Goal: Feedback & Contribution: Leave review/rating

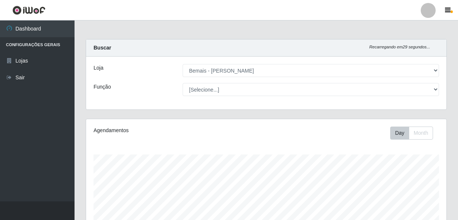
select select "230"
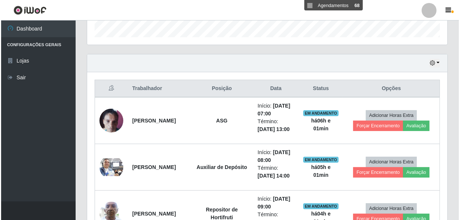
scroll to position [237, 0]
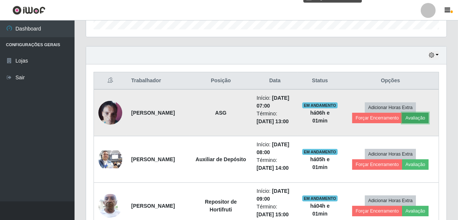
click at [409, 116] on button "Avaliação" at bounding box center [415, 118] width 26 height 10
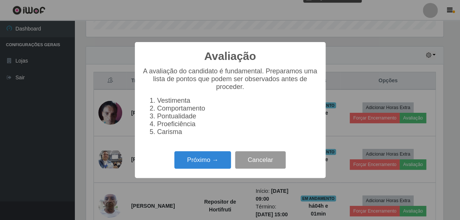
scroll to position [155, 357]
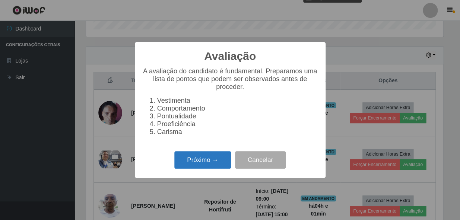
click at [225, 160] on button "Próximo →" at bounding box center [202, 160] width 57 height 18
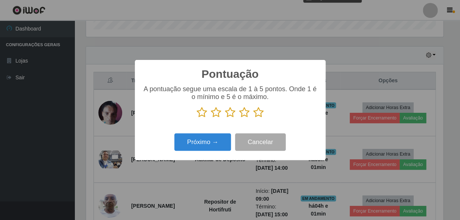
scroll to position [372200, 371998]
click at [253, 113] on icon at bounding box center [258, 112] width 10 height 11
click at [253, 118] on input "radio" at bounding box center [253, 118] width 0 height 0
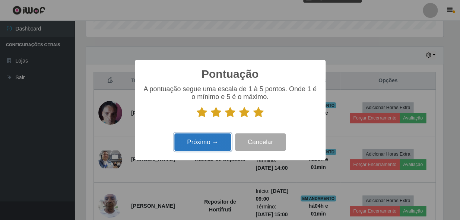
click at [207, 136] on button "Próximo →" at bounding box center [202, 142] width 57 height 18
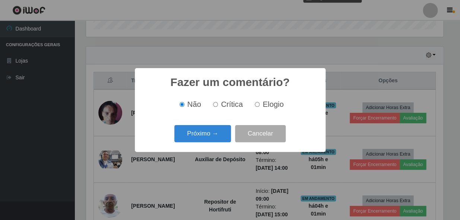
click at [255, 107] on input "Elogio" at bounding box center [257, 104] width 5 height 5
radio input "true"
click at [209, 128] on button "Próximo →" at bounding box center [202, 134] width 57 height 18
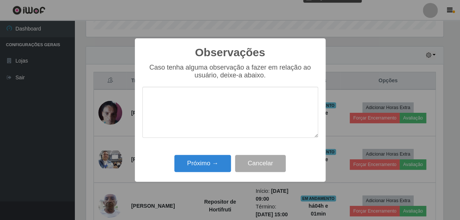
click at [222, 111] on textarea at bounding box center [230, 112] width 176 height 51
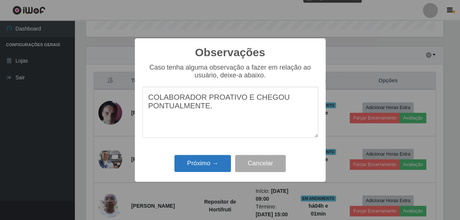
type textarea "COLABORADOR PROATIVO E CHEGOU PONTUALMENTE."
click at [222, 162] on button "Próximo →" at bounding box center [202, 164] width 57 height 18
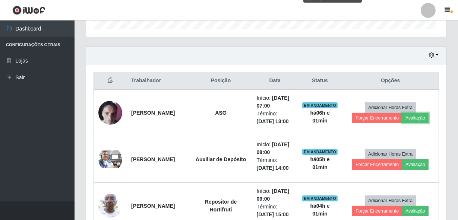
scroll to position [155, 360]
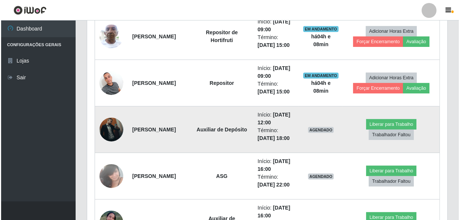
scroll to position [406, 0]
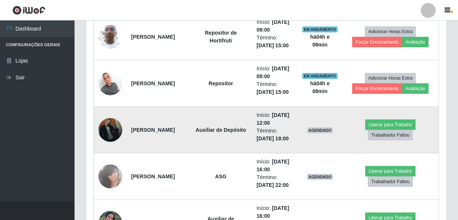
click at [118, 130] on img at bounding box center [110, 130] width 24 height 53
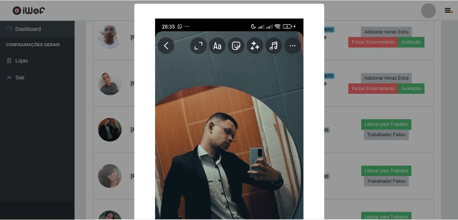
scroll to position [155, 357]
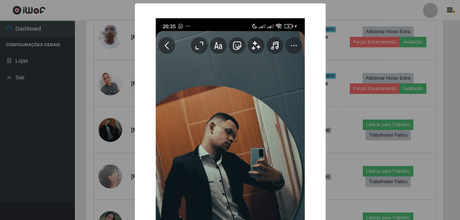
click at [106, 123] on div "× OK Cancel" at bounding box center [230, 110] width 460 height 220
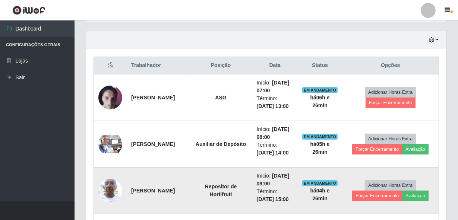
scroll to position [237, 0]
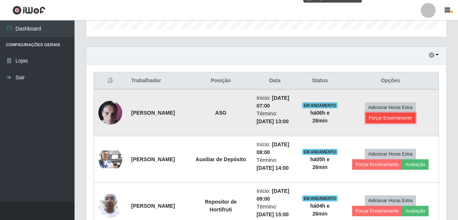
click at [397, 120] on button "Forçar Encerramento" at bounding box center [390, 118] width 50 height 10
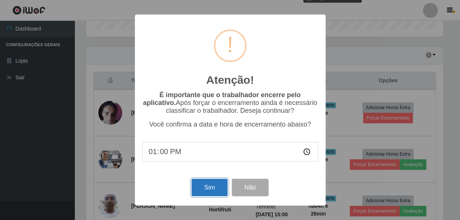
click at [213, 187] on button "Sim" at bounding box center [209, 188] width 36 height 18
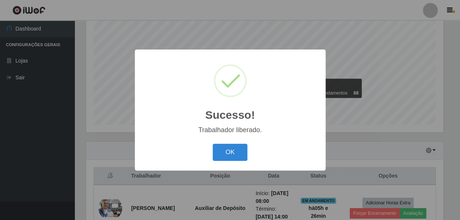
click at [213, 144] on button "OK" at bounding box center [230, 153] width 35 height 18
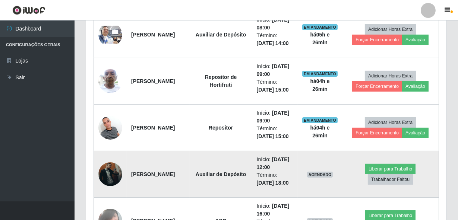
scroll to position [344, 0]
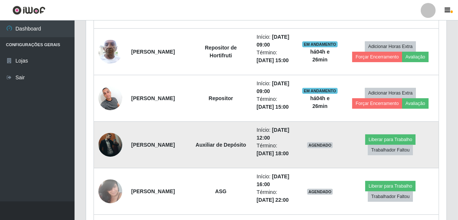
drag, startPoint x: 146, startPoint y: 151, endPoint x: 129, endPoint y: 142, distance: 19.3
click at [129, 142] on td "[PERSON_NAME]" at bounding box center [158, 145] width 63 height 47
copy strong "[PERSON_NAME]"
click at [200, 163] on td "Auxiliar de Depósito" at bounding box center [221, 145] width 63 height 47
click at [208, 158] on td "Auxiliar de Depósito" at bounding box center [221, 145] width 63 height 47
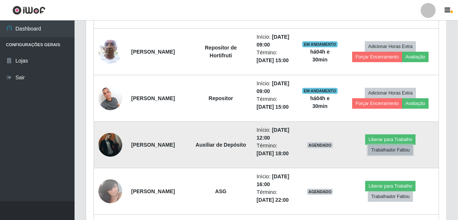
click at [398, 151] on button "Trabalhador Faltou" at bounding box center [390, 150] width 45 height 10
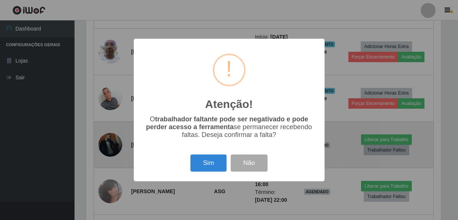
scroll to position [155, 357]
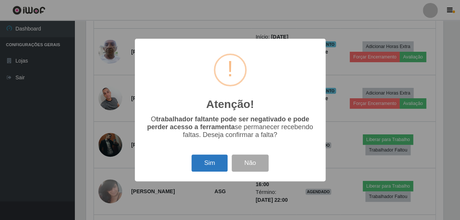
click at [216, 165] on button "Sim" at bounding box center [209, 164] width 36 height 18
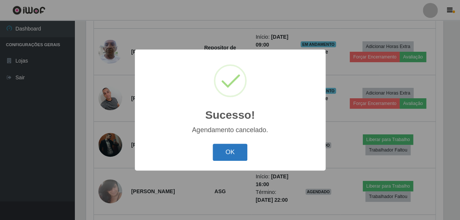
click at [224, 156] on button "OK" at bounding box center [230, 153] width 35 height 18
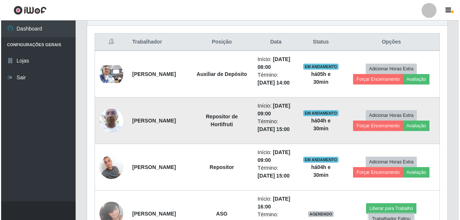
scroll to position [243, 0]
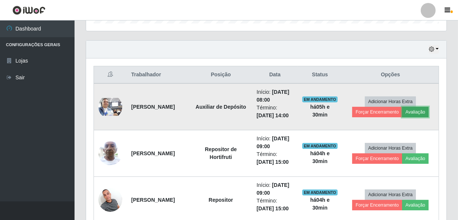
click at [414, 115] on button "Avaliação" at bounding box center [415, 112] width 26 height 10
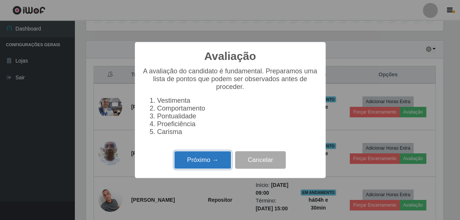
click at [219, 163] on button "Próximo →" at bounding box center [202, 160] width 57 height 18
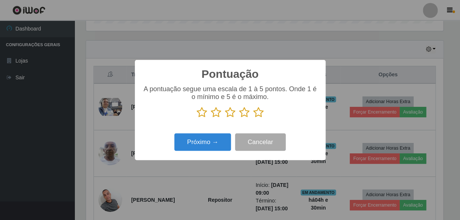
scroll to position [372200, 371998]
click at [244, 115] on icon at bounding box center [244, 112] width 10 height 11
click at [239, 118] on input "radio" at bounding box center [239, 118] width 0 height 0
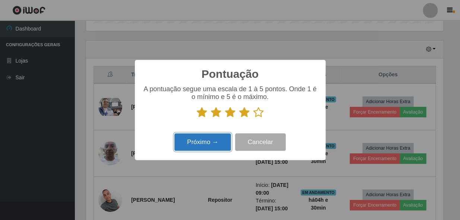
click at [204, 140] on button "Próximo →" at bounding box center [202, 142] width 57 height 18
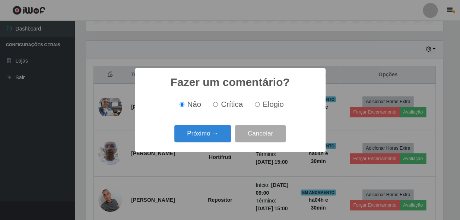
click at [257, 109] on label "Elogio" at bounding box center [268, 104] width 32 height 9
click at [257, 107] on input "Elogio" at bounding box center [257, 104] width 5 height 5
radio input "true"
click at [202, 132] on button "Próximo →" at bounding box center [202, 134] width 57 height 18
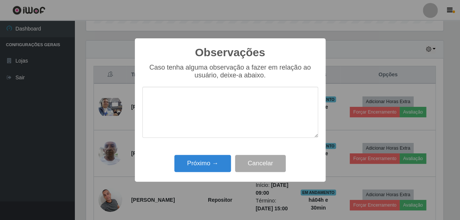
click at [204, 111] on textarea at bounding box center [230, 112] width 176 height 51
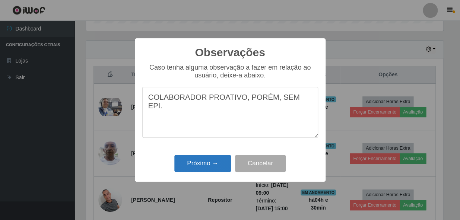
type textarea "COLABORADOR PROATIVO, PORÉM, SEM EPI."
click at [209, 161] on button "Próximo →" at bounding box center [202, 164] width 57 height 18
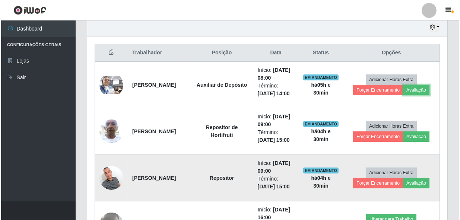
scroll to position [277, 0]
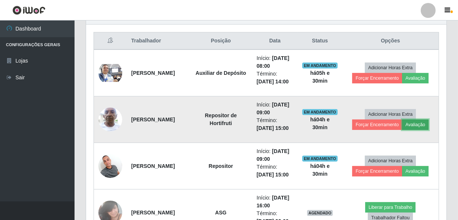
click at [408, 121] on button "Avaliação" at bounding box center [415, 125] width 26 height 10
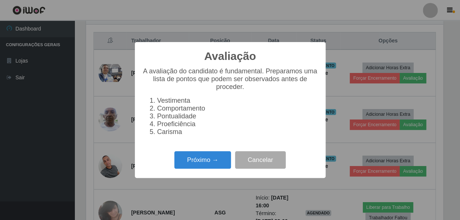
scroll to position [155, 357]
click at [200, 159] on button "Próximo →" at bounding box center [202, 160] width 57 height 18
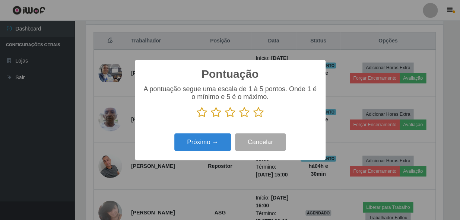
scroll to position [372200, 371998]
click at [262, 117] on icon at bounding box center [258, 112] width 10 height 11
click at [253, 118] on input "radio" at bounding box center [253, 118] width 0 height 0
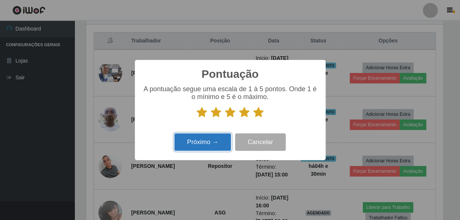
click at [218, 138] on button "Próximo →" at bounding box center [202, 142] width 57 height 18
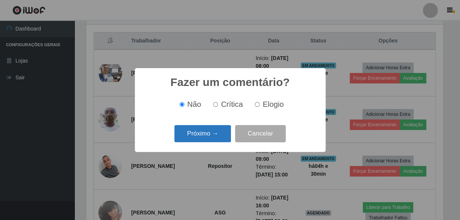
click at [213, 131] on button "Próximo →" at bounding box center [202, 134] width 57 height 18
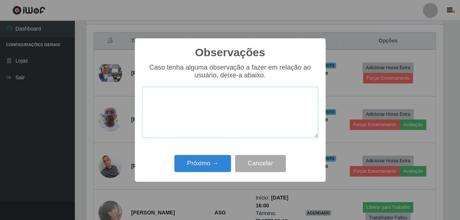
paste textarea "COLABORADOR PROATIVO E CHEGOU PONTUALMENTE."
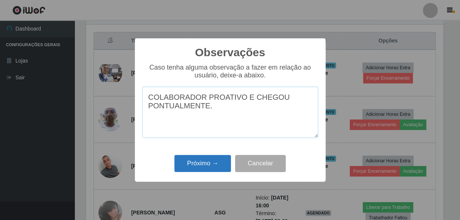
type textarea "COLABORADOR PROATIVO E CHEGOU PONTUALMENTE."
click at [205, 162] on button "Próximo →" at bounding box center [202, 164] width 57 height 18
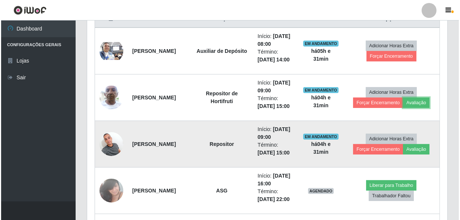
scroll to position [311, 0]
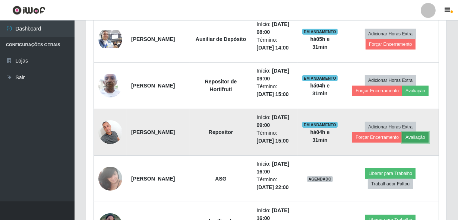
click at [410, 135] on button "Avaliação" at bounding box center [415, 137] width 26 height 10
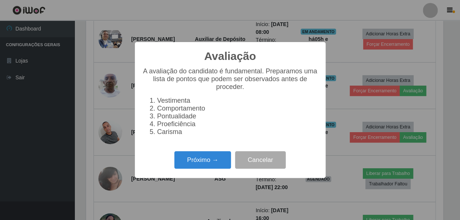
scroll to position [155, 357]
click at [225, 162] on button "Próximo →" at bounding box center [202, 160] width 57 height 18
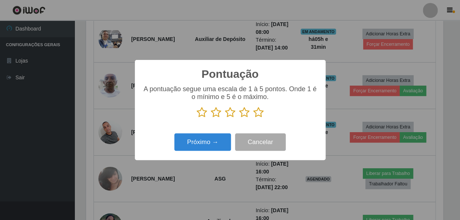
click at [255, 118] on icon at bounding box center [258, 112] width 10 height 11
click at [253, 118] on input "radio" at bounding box center [253, 118] width 0 height 0
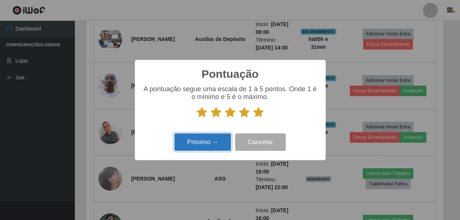
click at [217, 134] on button "Próximo →" at bounding box center [202, 142] width 57 height 18
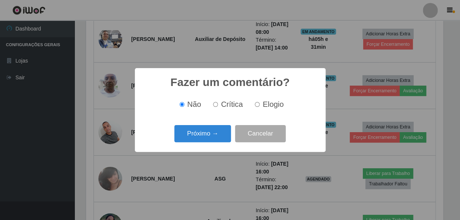
click at [220, 114] on div "Não Crítica Elogio" at bounding box center [230, 104] width 176 height 22
click at [257, 105] on input "Elogio" at bounding box center [257, 104] width 5 height 5
radio input "true"
click at [205, 123] on div "Fazer um comentário? × Não Crítica Elogio Próximo → Cancelar" at bounding box center [230, 109] width 191 height 83
click at [201, 128] on button "Próximo →" at bounding box center [202, 134] width 57 height 18
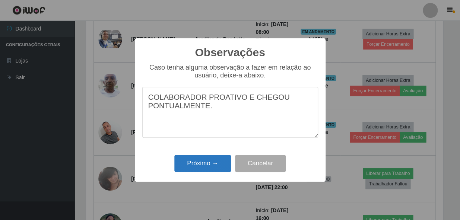
type textarea "COLABORADOR PROATIVO E CHEGOU PONTUALMENTE."
click at [200, 156] on button "Próximo →" at bounding box center [202, 164] width 57 height 18
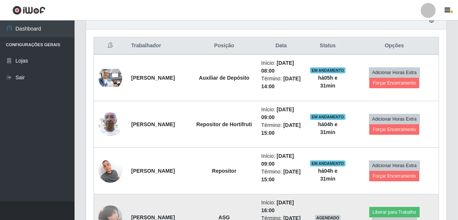
scroll to position [344, 0]
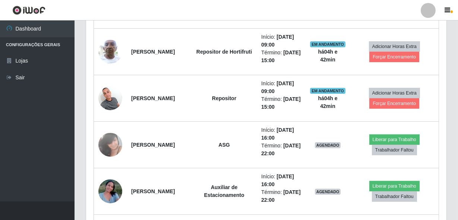
click at [457, 60] on div "Carregando... Buscar Recarregando em 15 segundos... Loja [Selecione...] Bemais …" at bounding box center [265, 149] width 383 height 909
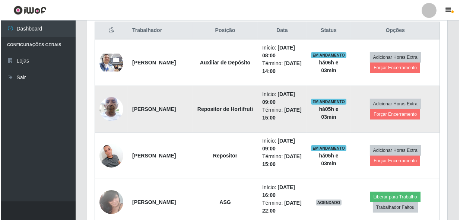
scroll to position [277, 0]
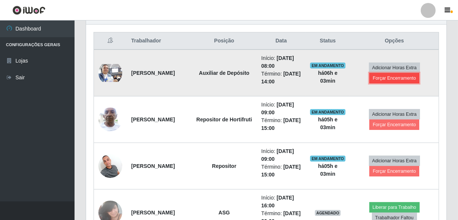
click at [377, 81] on button "Forçar Encerramento" at bounding box center [394, 78] width 50 height 10
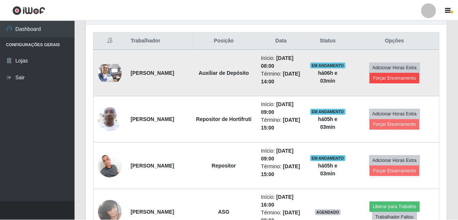
scroll to position [155, 357]
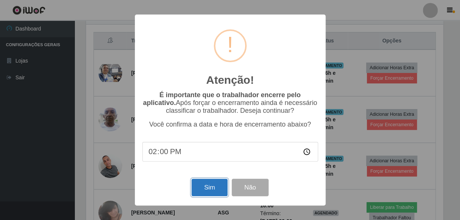
click at [195, 188] on button "Sim" at bounding box center [209, 188] width 36 height 18
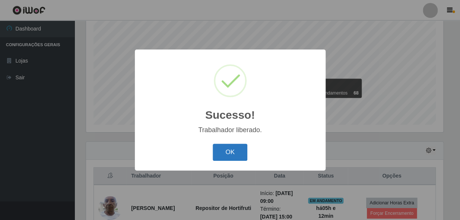
click at [241, 154] on button "OK" at bounding box center [230, 153] width 35 height 18
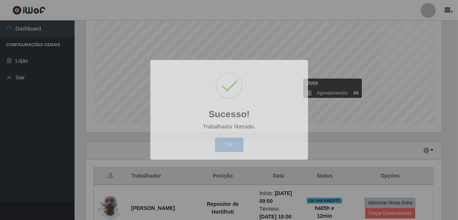
scroll to position [155, 360]
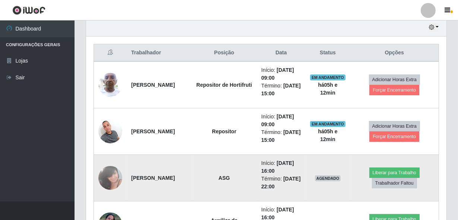
scroll to position [277, 0]
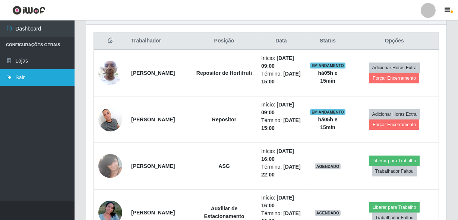
click at [8, 79] on icon at bounding box center [9, 77] width 7 height 5
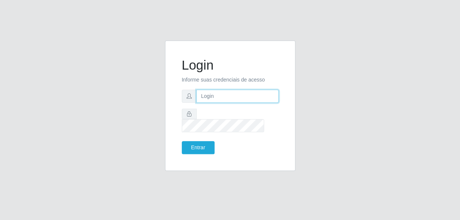
type input "bianor@bemais"
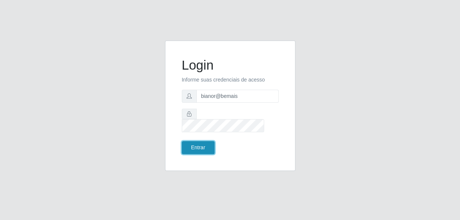
click at [203, 142] on button "Entrar" at bounding box center [198, 147] width 33 height 13
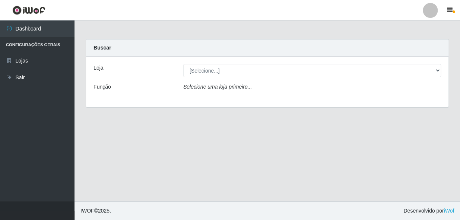
click at [370, 62] on div "Loja [Selecione...] [PERSON_NAME] Função Selecione uma loja primeiro..." at bounding box center [267, 82] width 362 height 51
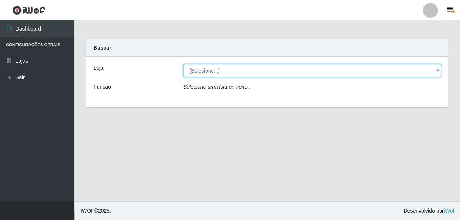
click at [361, 68] on select "[Selecione...] [PERSON_NAME]" at bounding box center [312, 70] width 258 height 13
select select "230"
click at [183, 64] on select "[Selecione...] [PERSON_NAME]" at bounding box center [312, 70] width 258 height 13
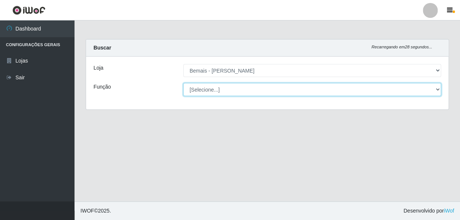
click at [194, 89] on select "[Selecione...] ASG ASG + ASG ++ Auxiliar de Depósito Auxiliar de Depósito + Aux…" at bounding box center [312, 89] width 258 height 13
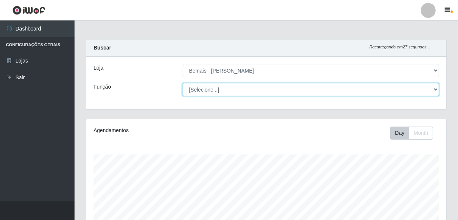
scroll to position [155, 360]
click at [203, 92] on select "[Selecione...] ASG ASG + ASG ++ Auxiliar de Depósito Auxiliar de Depósito + Aux…" at bounding box center [310, 89] width 256 height 13
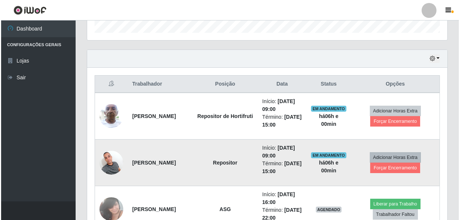
scroll to position [259, 0]
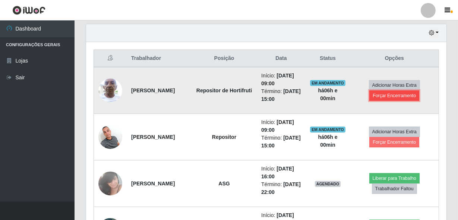
click at [410, 94] on button "Forçar Encerramento" at bounding box center [394, 95] width 50 height 10
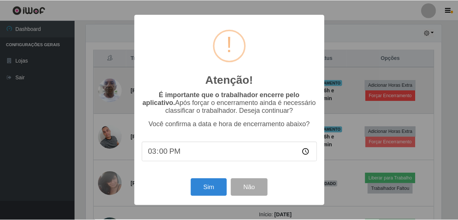
scroll to position [155, 357]
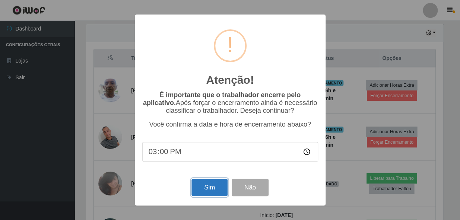
click at [211, 191] on button "Sim" at bounding box center [209, 188] width 36 height 18
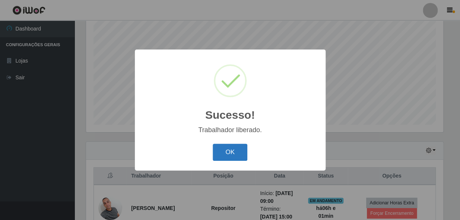
click at [230, 153] on button "OK" at bounding box center [230, 153] width 35 height 18
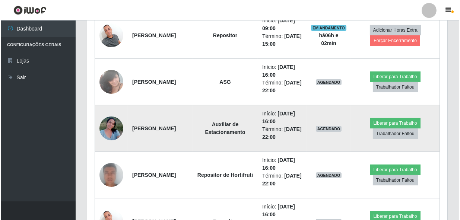
scroll to position [246, 0]
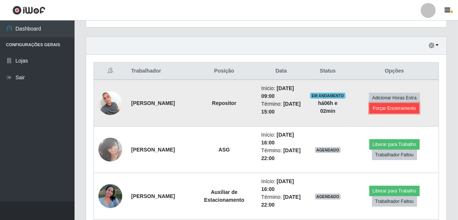
click at [394, 110] on button "Forçar Encerramento" at bounding box center [394, 108] width 50 height 10
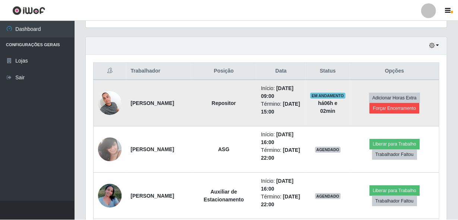
scroll to position [155, 357]
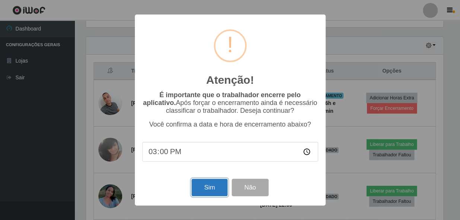
click at [204, 190] on button "Sim" at bounding box center [209, 188] width 36 height 18
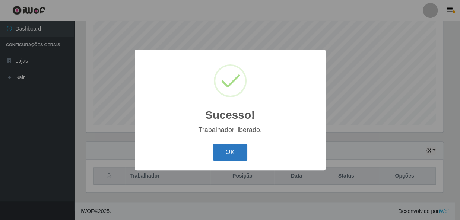
click at [228, 149] on button "OK" at bounding box center [230, 153] width 35 height 18
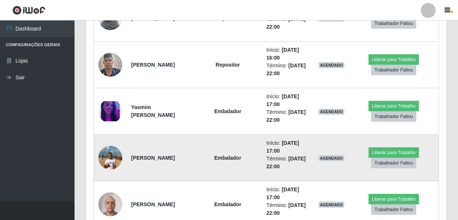
scroll to position [480, 0]
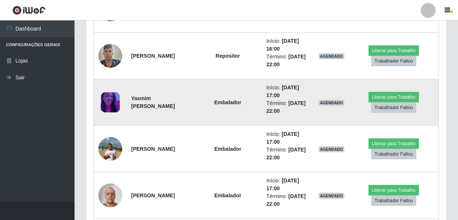
click at [115, 102] on img at bounding box center [110, 102] width 24 height 20
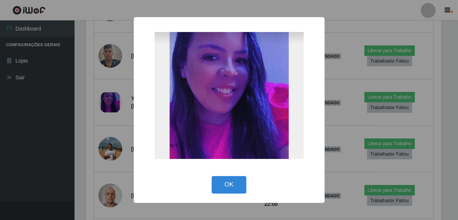
scroll to position [155, 357]
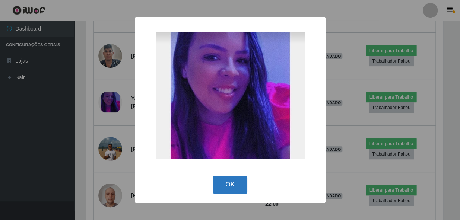
click at [235, 186] on button "OK" at bounding box center [230, 185] width 35 height 18
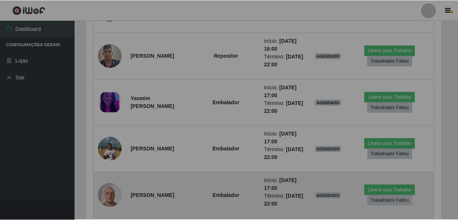
scroll to position [155, 360]
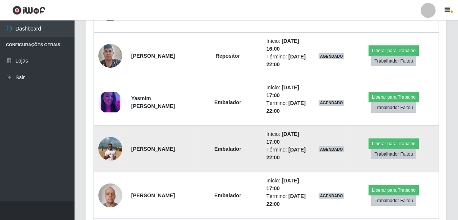
click at [106, 141] on img at bounding box center [110, 149] width 24 height 32
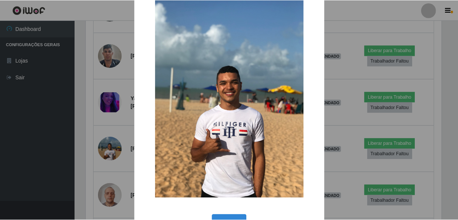
scroll to position [34, 0]
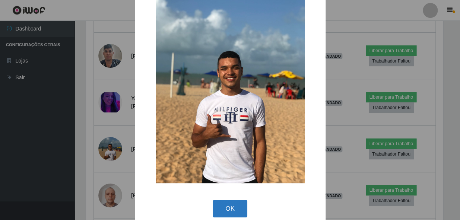
click at [221, 205] on button "OK" at bounding box center [230, 209] width 35 height 18
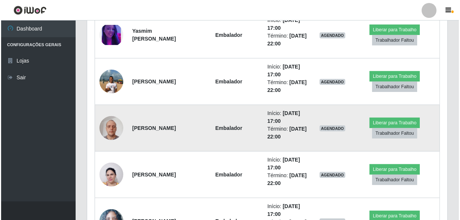
scroll to position [607, 0]
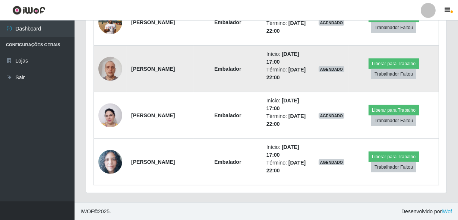
click at [117, 71] on img at bounding box center [110, 69] width 24 height 32
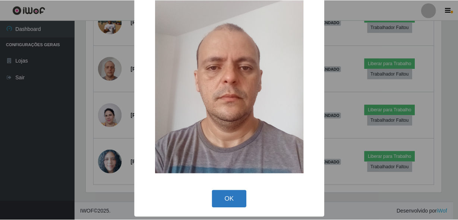
scroll to position [44, 0]
click at [229, 197] on button "OK" at bounding box center [230, 199] width 35 height 18
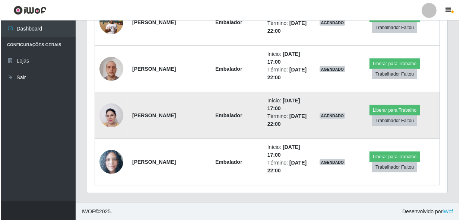
scroll to position [155, 360]
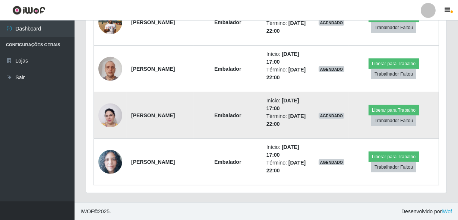
click at [118, 114] on img at bounding box center [110, 115] width 24 height 32
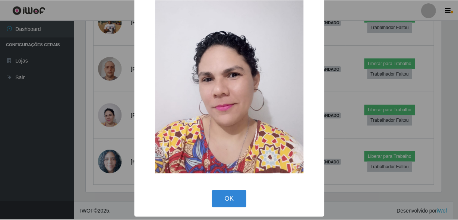
scroll to position [44, 0]
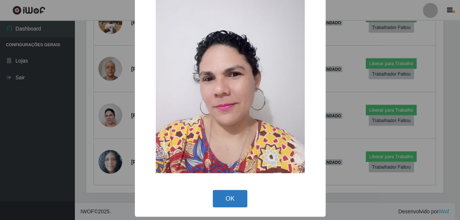
click at [232, 197] on button "OK" at bounding box center [230, 199] width 35 height 18
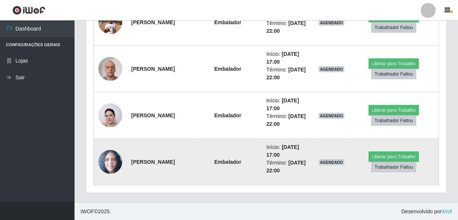
scroll to position [155, 360]
click at [112, 156] on img at bounding box center [110, 162] width 24 height 24
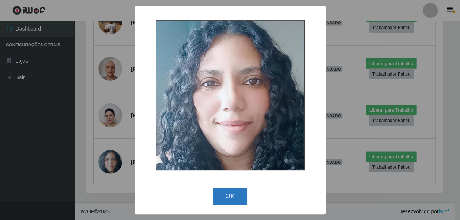
click at [230, 201] on button "OK" at bounding box center [230, 197] width 35 height 18
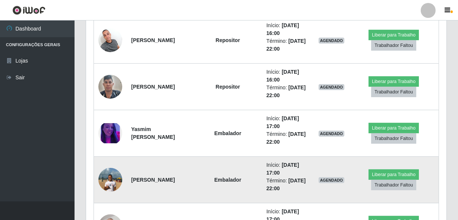
scroll to position [437, 0]
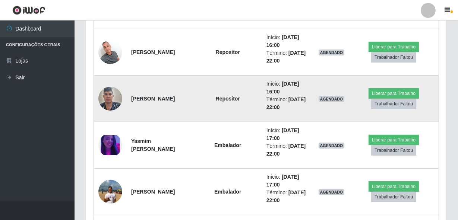
click at [112, 91] on img at bounding box center [110, 99] width 24 height 32
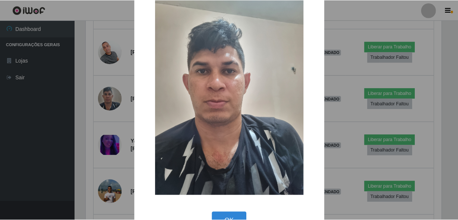
scroll to position [44, 0]
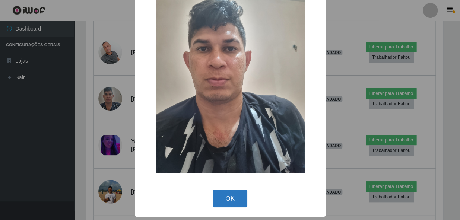
click at [229, 199] on button "OK" at bounding box center [230, 199] width 35 height 18
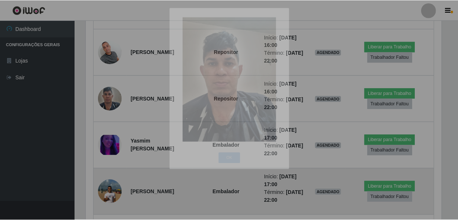
scroll to position [0, 0]
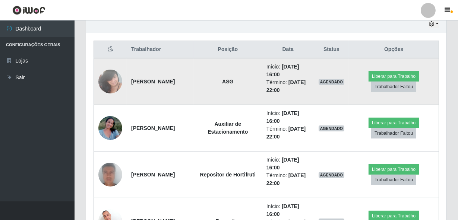
click at [115, 77] on img at bounding box center [110, 82] width 24 height 32
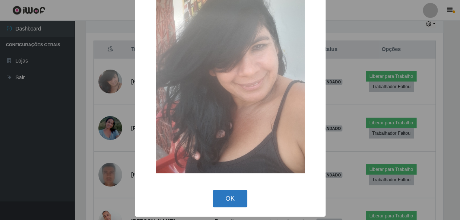
click at [227, 200] on button "OK" at bounding box center [230, 199] width 35 height 18
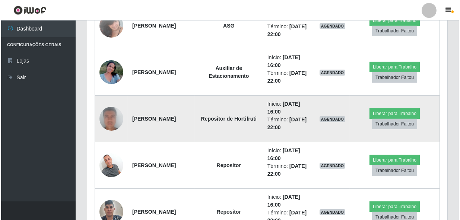
scroll to position [335, 0]
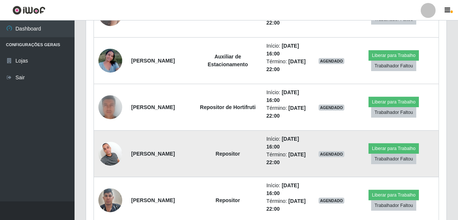
click at [104, 149] on img at bounding box center [110, 154] width 24 height 32
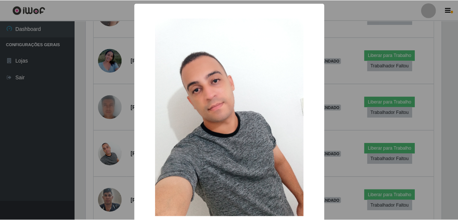
scroll to position [44, 0]
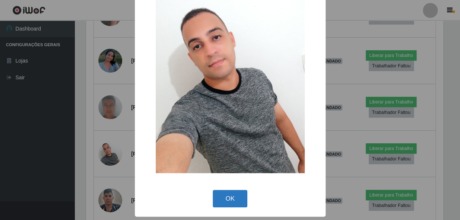
click at [241, 205] on button "OK" at bounding box center [230, 199] width 35 height 18
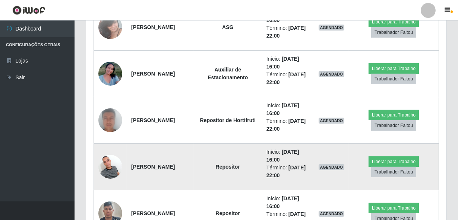
scroll to position [302, 0]
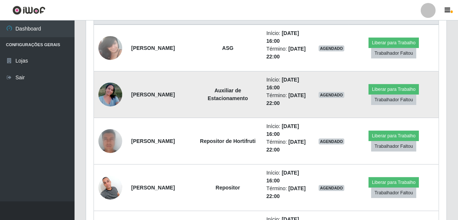
click at [112, 89] on img at bounding box center [110, 95] width 24 height 32
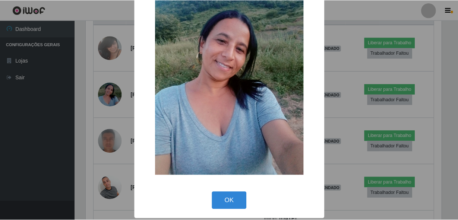
scroll to position [44, 0]
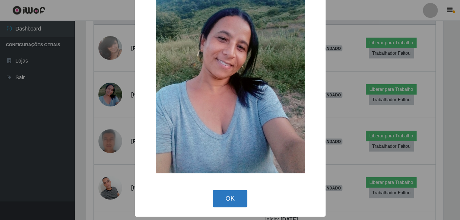
click at [230, 197] on button "OK" at bounding box center [230, 199] width 35 height 18
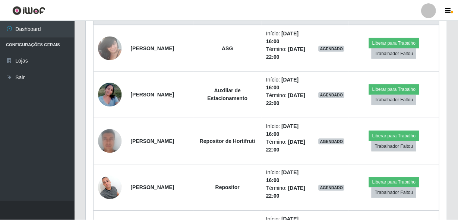
scroll to position [155, 360]
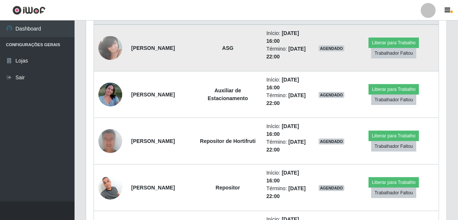
click at [109, 42] on img at bounding box center [110, 48] width 24 height 32
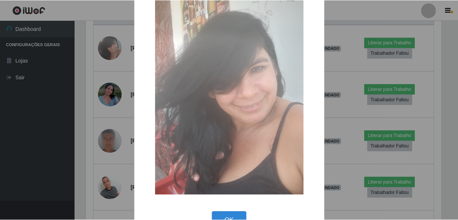
scroll to position [44, 0]
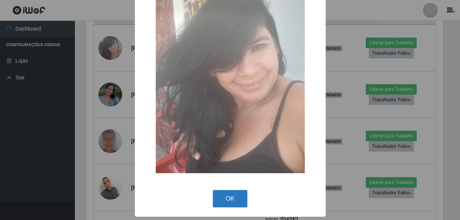
click at [224, 194] on button "OK" at bounding box center [230, 199] width 35 height 18
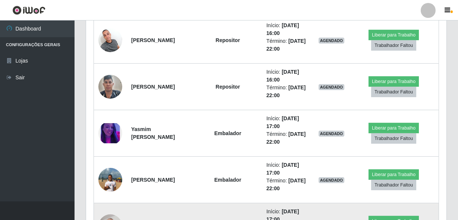
scroll to position [437, 0]
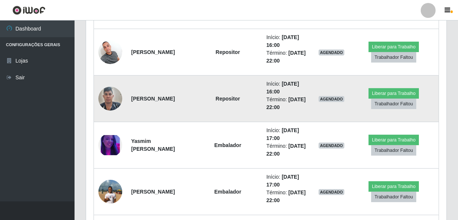
click at [150, 110] on td "[PERSON_NAME]" at bounding box center [160, 99] width 67 height 47
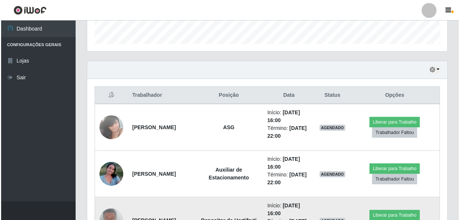
scroll to position [234, 0]
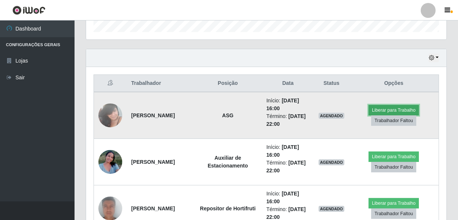
click at [392, 109] on button "Liberar para Trabalho" at bounding box center [393, 110] width 50 height 10
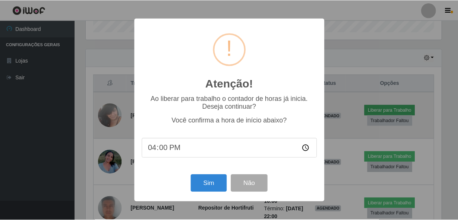
scroll to position [155, 357]
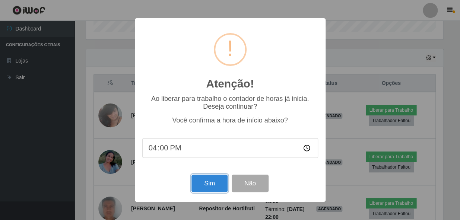
drag, startPoint x: 210, startPoint y: 183, endPoint x: 216, endPoint y: 168, distance: 15.7
click at [211, 179] on button "Sim" at bounding box center [209, 184] width 36 height 18
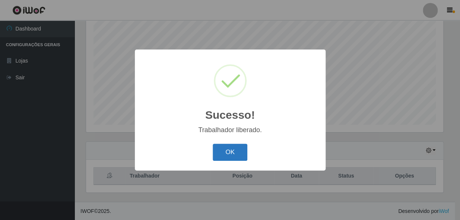
click at [226, 148] on button "OK" at bounding box center [230, 153] width 35 height 18
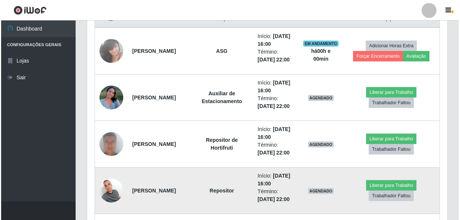
scroll to position [311, 0]
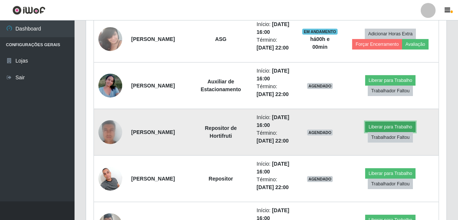
click at [384, 126] on button "Liberar para Trabalho" at bounding box center [390, 127] width 50 height 10
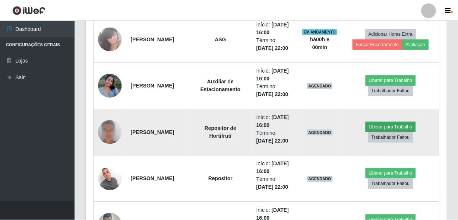
scroll to position [155, 357]
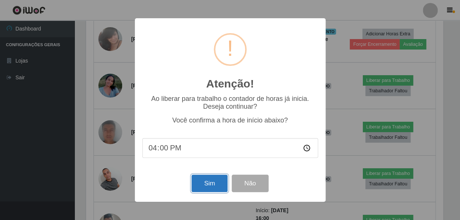
click at [213, 186] on button "Sim" at bounding box center [209, 184] width 36 height 18
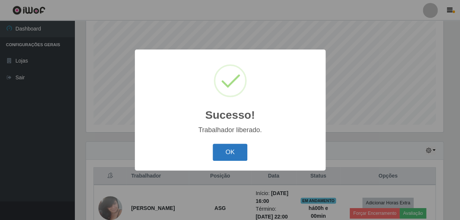
click at [235, 148] on button "OK" at bounding box center [230, 153] width 35 height 18
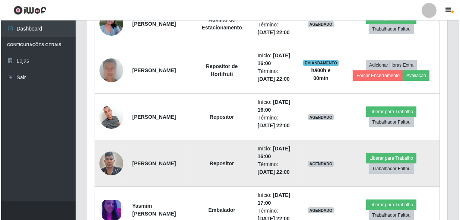
scroll to position [446, 0]
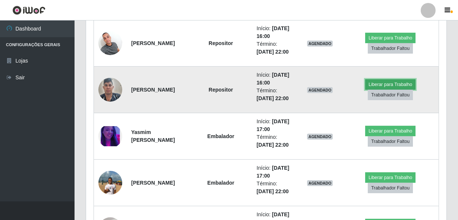
click at [379, 82] on button "Liberar para Trabalho" at bounding box center [390, 84] width 50 height 10
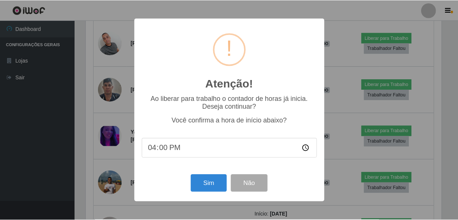
scroll to position [155, 357]
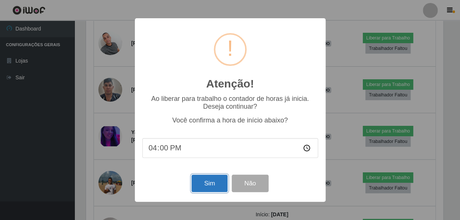
click at [201, 185] on button "Sim" at bounding box center [209, 184] width 36 height 18
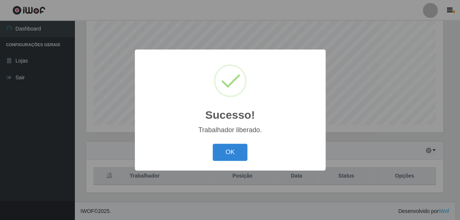
click at [219, 150] on button "OK" at bounding box center [230, 153] width 35 height 18
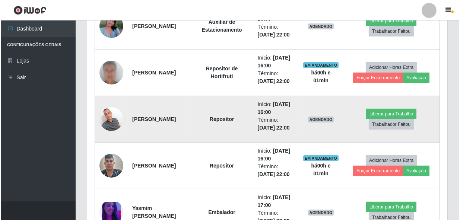
scroll to position [369, 0]
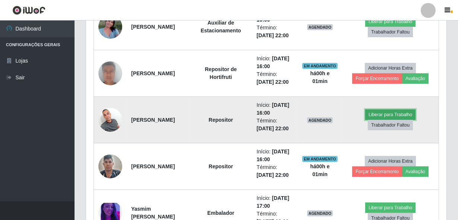
click at [382, 114] on button "Liberar para Trabalho" at bounding box center [390, 114] width 50 height 10
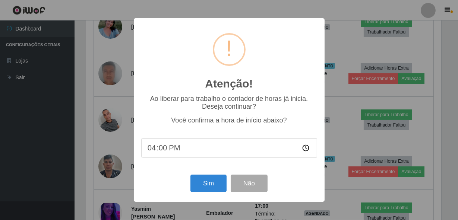
scroll to position [155, 357]
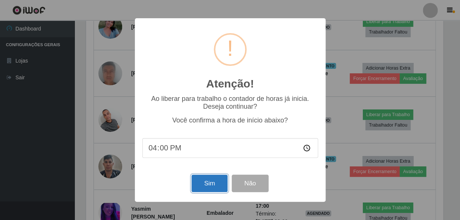
click at [221, 181] on button "Sim" at bounding box center [209, 184] width 36 height 18
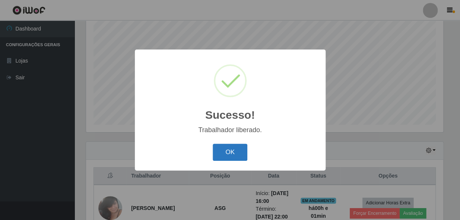
click at [221, 150] on button "OK" at bounding box center [230, 153] width 35 height 18
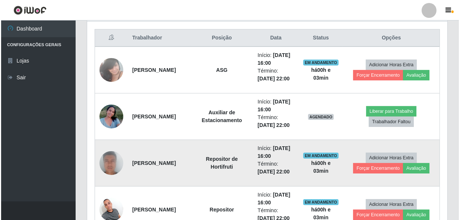
scroll to position [268, 0]
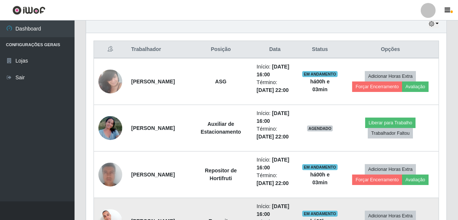
click at [105, 216] on img at bounding box center [110, 221] width 24 height 32
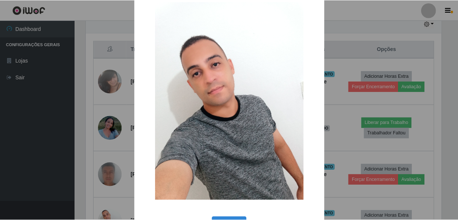
scroll to position [44, 0]
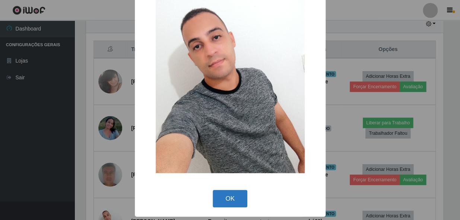
click at [234, 196] on button "OK" at bounding box center [230, 199] width 35 height 18
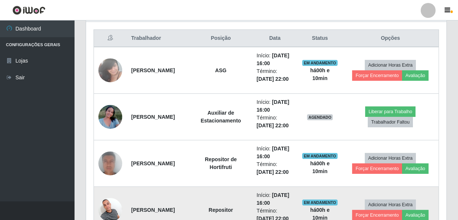
scroll to position [268, 0]
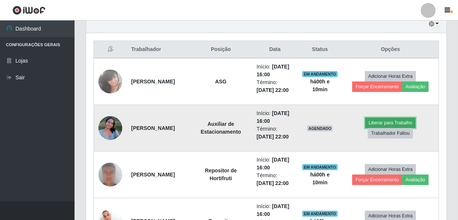
click at [373, 121] on button "Liberar para Trabalho" at bounding box center [390, 123] width 50 height 10
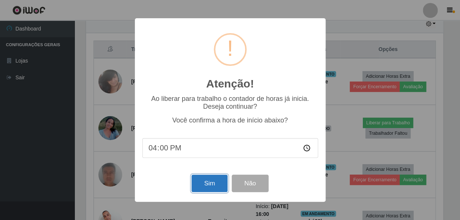
click at [216, 186] on button "Sim" at bounding box center [209, 184] width 36 height 18
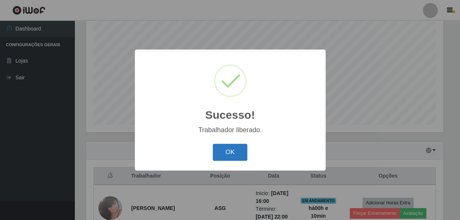
click at [220, 151] on button "OK" at bounding box center [230, 153] width 35 height 18
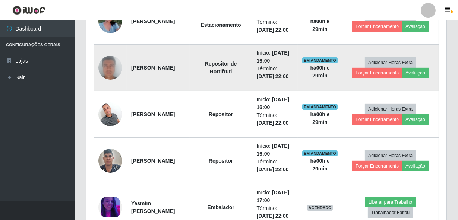
scroll to position [378, 0]
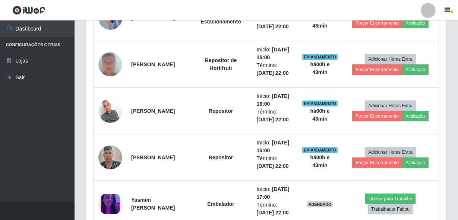
click at [455, 156] on div "Carregando... Buscar Recarregando em 20 segundos... Loja [Selecione...] Bemais …" at bounding box center [265, 46] width 383 height 770
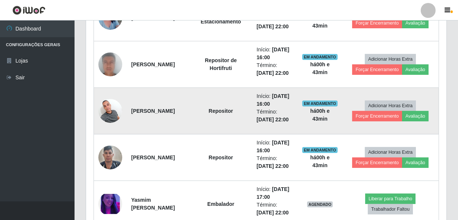
drag, startPoint x: 449, startPoint y: 123, endPoint x: 427, endPoint y: 128, distance: 22.6
click at [449, 123] on div "Hoje 1 dia 3 dias 1 Semana Não encerrados Trabalhador Posição Data Status Opçõe…" at bounding box center [266, 168] width 372 height 526
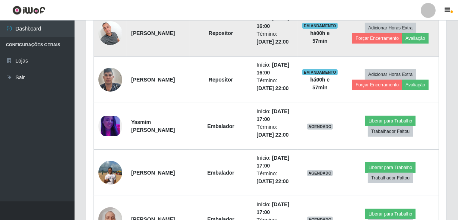
scroll to position [457, 0]
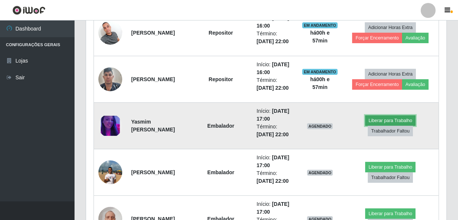
click at [388, 118] on button "Liberar para Trabalho" at bounding box center [390, 120] width 50 height 10
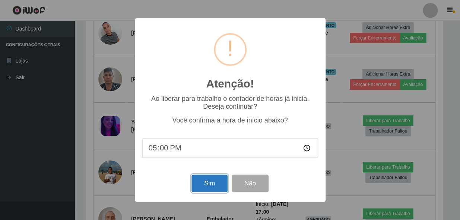
click at [213, 183] on button "Sim" at bounding box center [209, 184] width 36 height 18
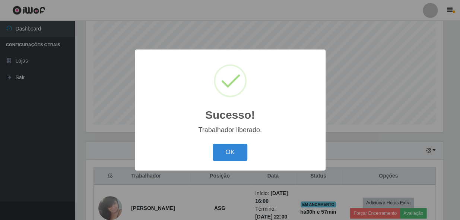
click at [224, 156] on button "OK" at bounding box center [230, 153] width 35 height 18
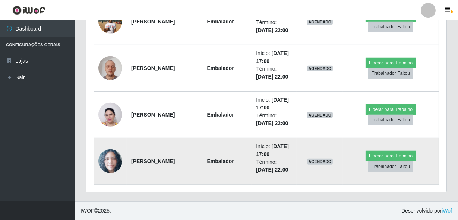
scroll to position [751, 0]
click at [377, 158] on button "Liberar para Trabalho" at bounding box center [390, 156] width 50 height 10
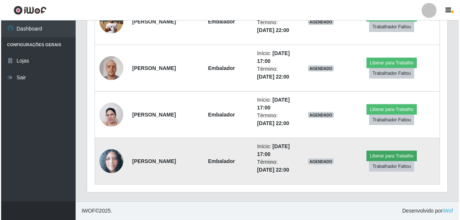
scroll to position [155, 357]
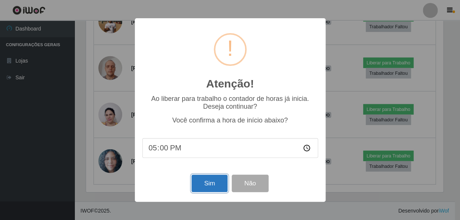
click at [222, 181] on button "Sim" at bounding box center [209, 184] width 36 height 18
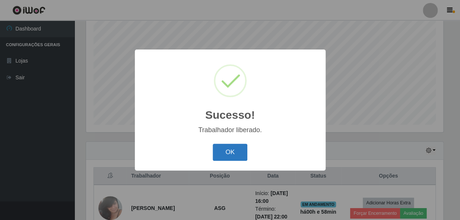
click at [225, 154] on button "OK" at bounding box center [230, 153] width 35 height 18
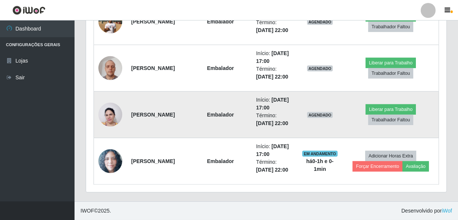
scroll to position [751, 0]
click at [378, 104] on button "Liberar para Trabalho" at bounding box center [390, 109] width 50 height 10
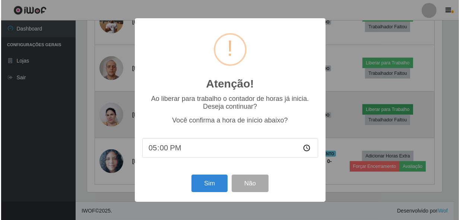
scroll to position [155, 357]
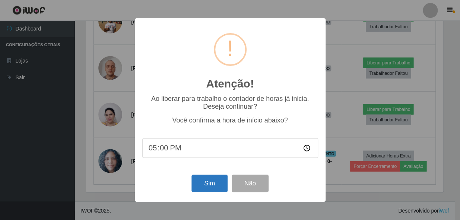
drag, startPoint x: 221, startPoint y: 172, endPoint x: 219, endPoint y: 179, distance: 7.8
click at [221, 174] on div "Atenção! × Ao liberar para trabalho o contador de horas já inicia. Deseja conti…" at bounding box center [230, 109] width 191 height 183
click at [219, 179] on button "Sim" at bounding box center [209, 184] width 36 height 18
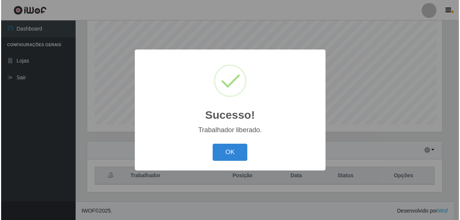
scroll to position [141, 0]
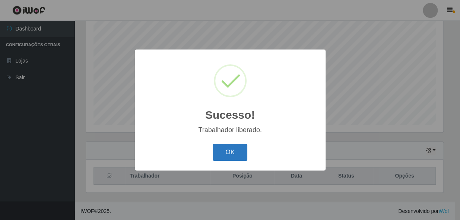
click at [237, 156] on button "OK" at bounding box center [230, 153] width 35 height 18
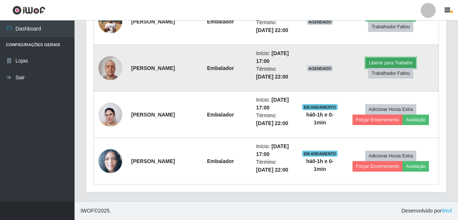
click at [383, 68] on button "Liberar para Trabalho" at bounding box center [390, 63] width 50 height 10
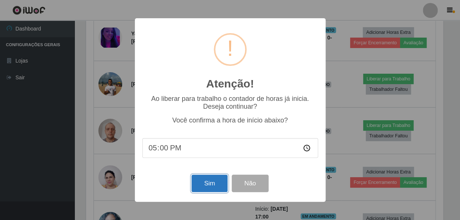
click at [203, 184] on button "Sim" at bounding box center [209, 184] width 36 height 18
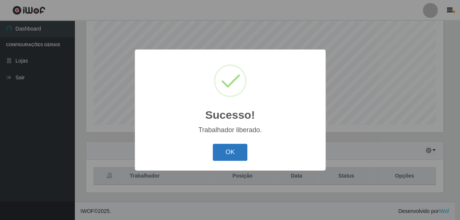
click at [230, 146] on button "OK" at bounding box center [230, 153] width 35 height 18
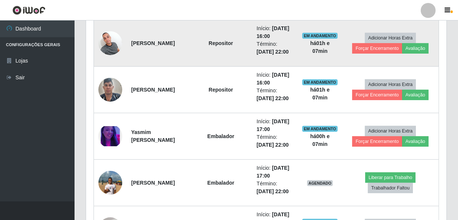
scroll to position [480, 0]
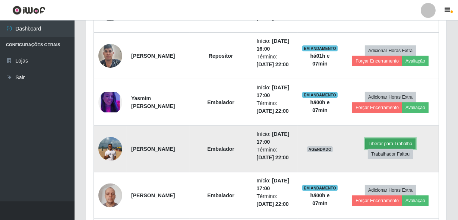
click at [395, 142] on button "Liberar para Trabalho" at bounding box center [390, 144] width 50 height 10
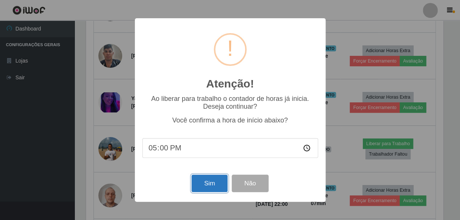
click at [215, 187] on button "Sim" at bounding box center [209, 184] width 36 height 18
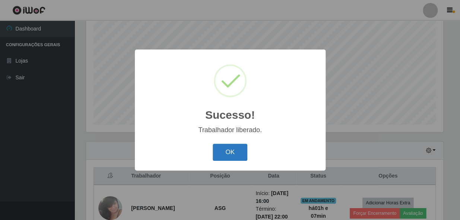
click at [220, 155] on button "OK" at bounding box center [230, 153] width 35 height 18
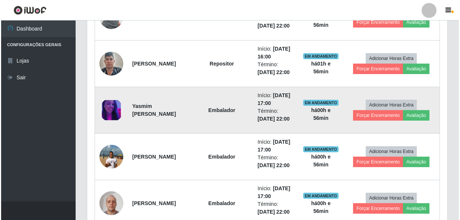
scroll to position [480, 0]
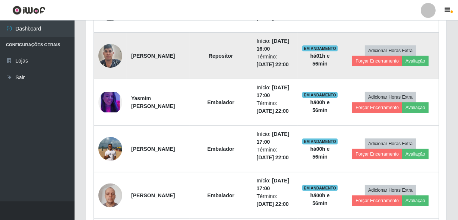
click at [113, 56] on img at bounding box center [110, 56] width 24 height 32
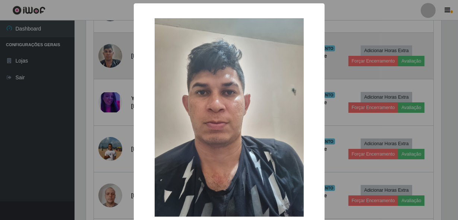
scroll to position [155, 357]
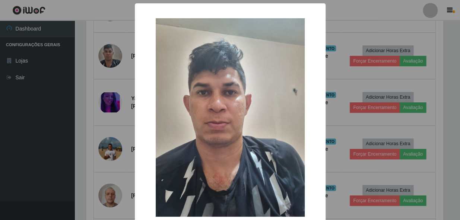
click at [97, 86] on div "× OK Cancel" at bounding box center [230, 110] width 460 height 220
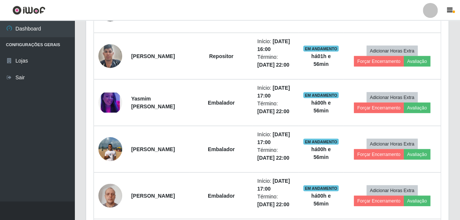
scroll to position [155, 360]
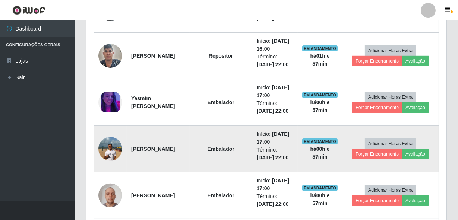
click at [113, 153] on img at bounding box center [110, 149] width 24 height 32
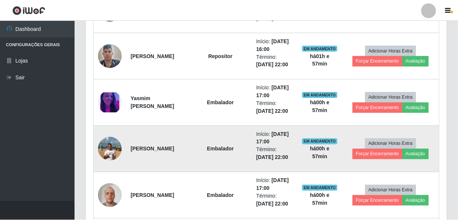
scroll to position [155, 357]
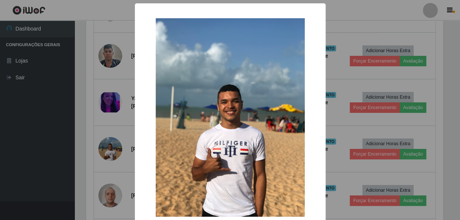
click at [57, 73] on div "× OK Cancel" at bounding box center [230, 110] width 460 height 220
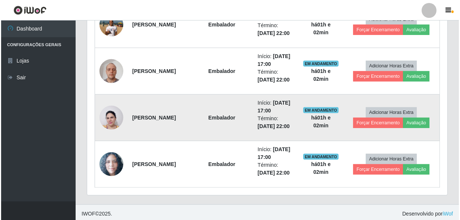
scroll to position [607, 0]
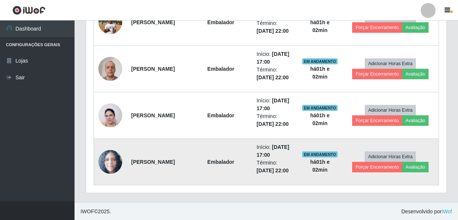
click at [114, 165] on img at bounding box center [110, 162] width 24 height 24
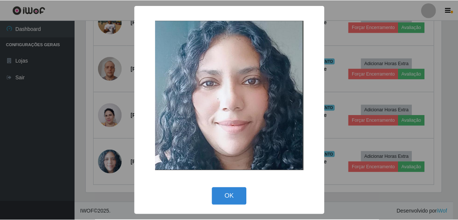
scroll to position [155, 357]
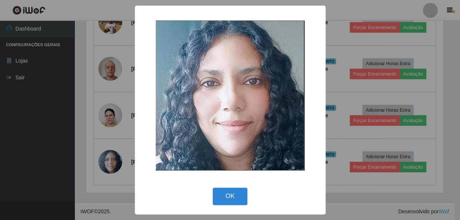
click at [101, 162] on div "× OK Cancel" at bounding box center [230, 110] width 460 height 220
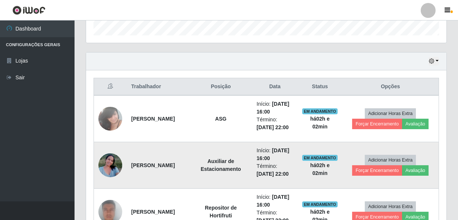
scroll to position [302, 0]
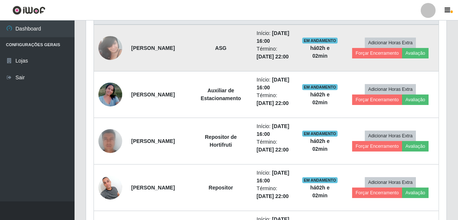
click at [101, 46] on img at bounding box center [110, 48] width 24 height 32
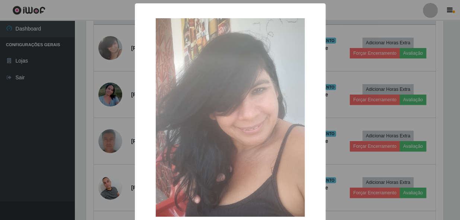
click at [101, 46] on div "× OK Cancel" at bounding box center [230, 110] width 460 height 220
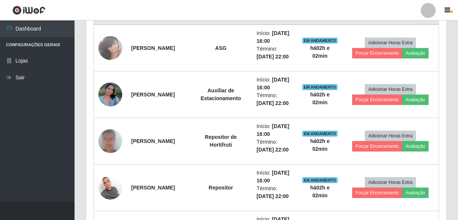
scroll to position [155, 360]
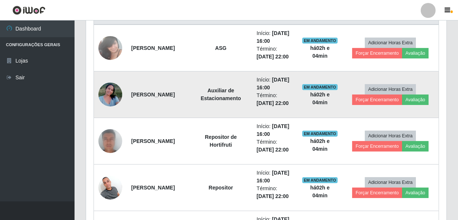
click at [107, 95] on img at bounding box center [110, 95] width 24 height 32
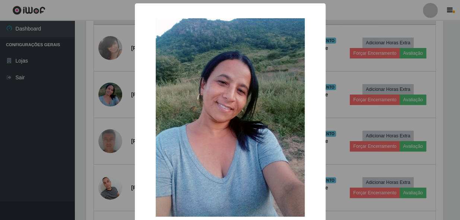
click at [105, 95] on div "× OK Cancel" at bounding box center [230, 110] width 460 height 220
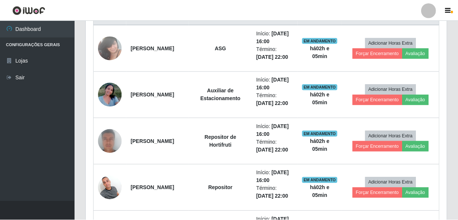
scroll to position [155, 360]
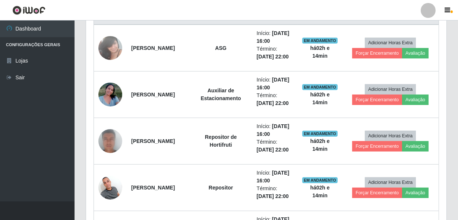
click at [454, 86] on div "Carregando... Buscar Recarregando em 17 segundos... Loja [Selecione...] Bemais …" at bounding box center [265, 122] width 383 height 770
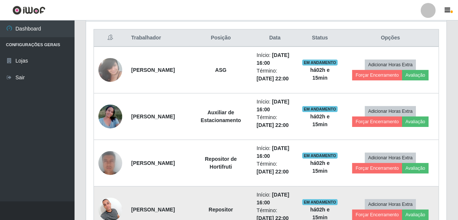
scroll to position [268, 0]
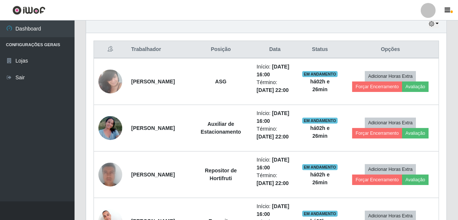
click at [278, 48] on th "Data" at bounding box center [274, 50] width 45 height 18
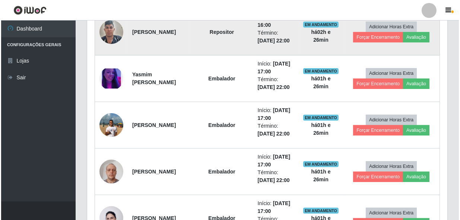
scroll to position [607, 0]
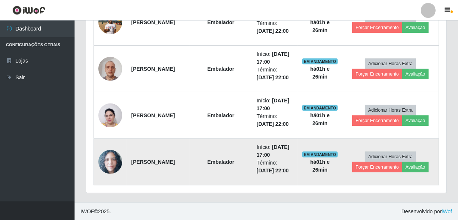
click at [111, 160] on img at bounding box center [110, 162] width 24 height 24
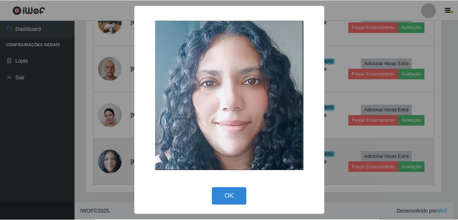
scroll to position [155, 357]
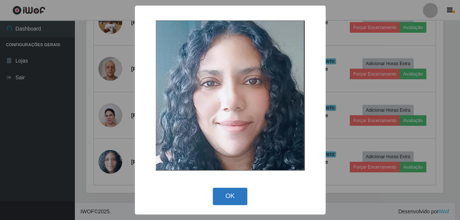
click at [220, 188] on button "OK" at bounding box center [230, 197] width 35 height 18
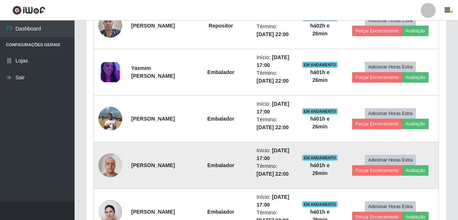
scroll to position [505, 0]
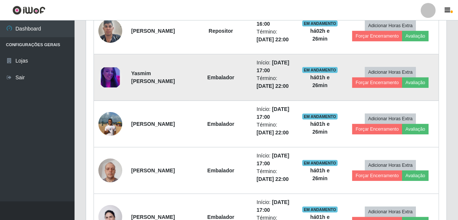
click at [114, 78] on img at bounding box center [110, 77] width 24 height 20
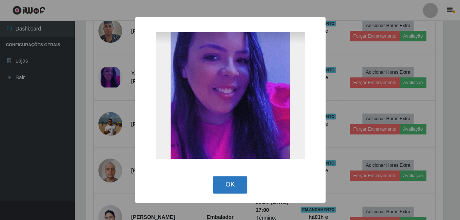
click at [222, 187] on button "OK" at bounding box center [230, 185] width 35 height 18
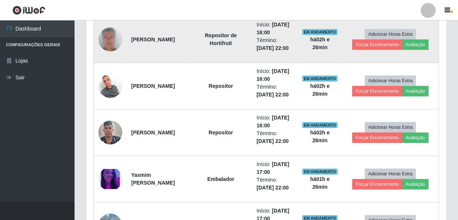
scroll to position [268, 0]
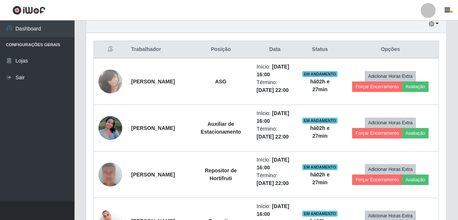
click at [452, 51] on div "Carregando... Buscar Recarregando em 9 segundos... Loja [Selecione...] Bemais -…" at bounding box center [265, 156] width 383 height 770
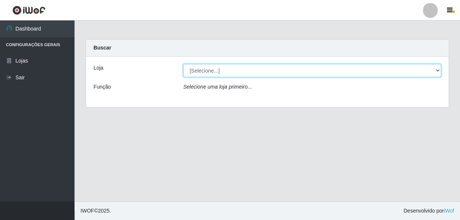
click at [218, 71] on select "[Selecione...] [PERSON_NAME]" at bounding box center [312, 70] width 258 height 13
select select "230"
click at [183, 64] on select "[Selecione...] [PERSON_NAME]" at bounding box center [312, 70] width 258 height 13
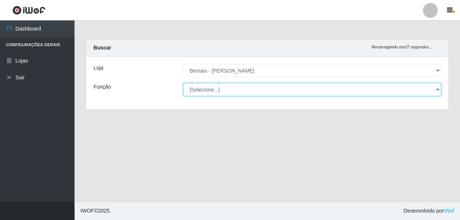
click at [437, 87] on select "[Selecione...] ASG ASG + ASG ++ Auxiliar de Depósito Auxiliar de Depósito + Aux…" at bounding box center [312, 89] width 258 height 13
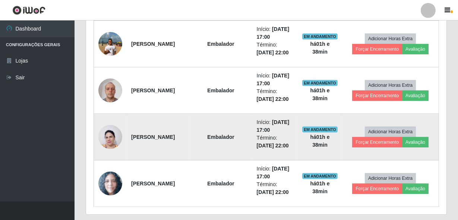
scroll to position [607, 0]
